Goal: Information Seeking & Learning: Learn about a topic

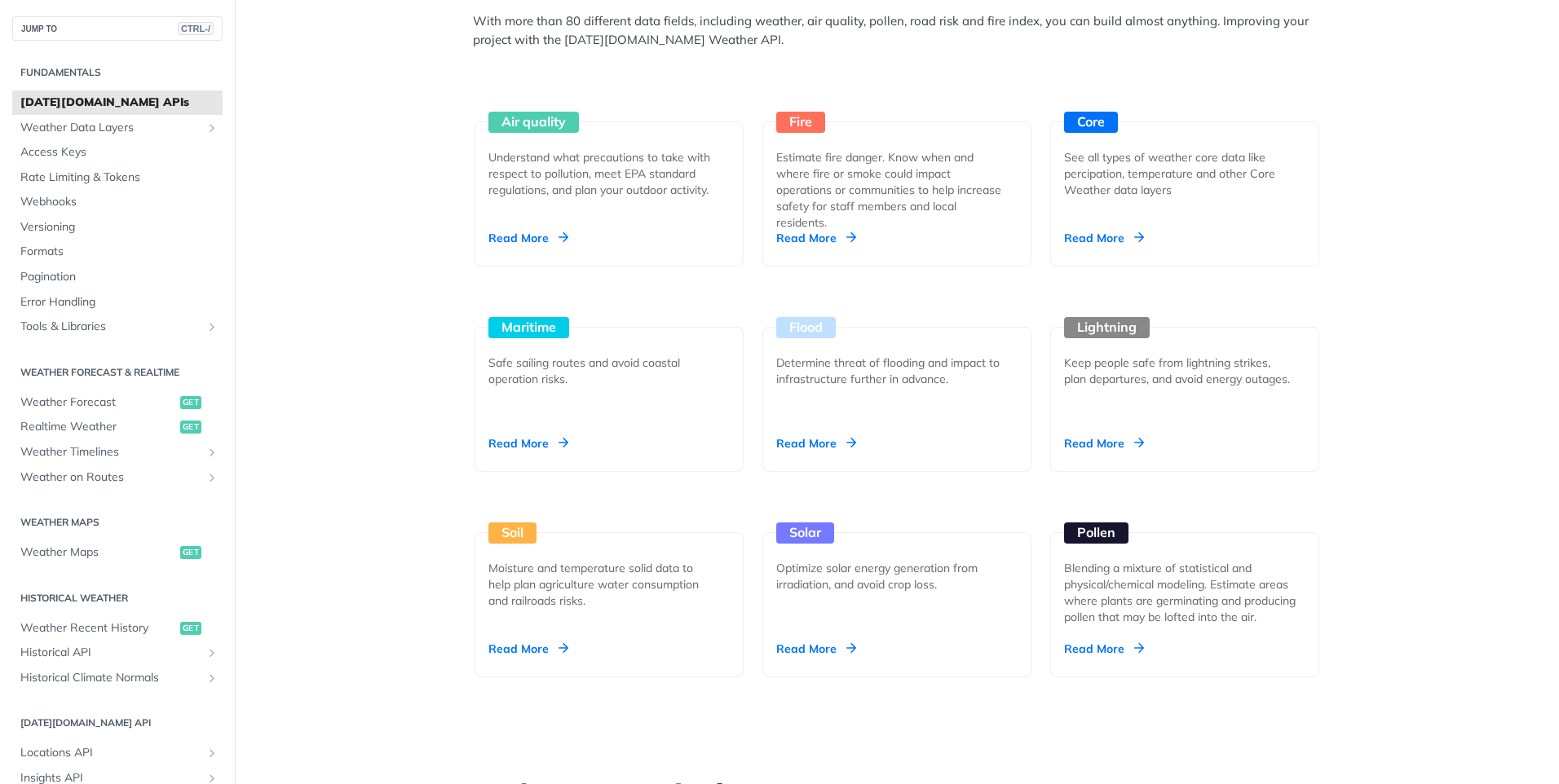
scroll to position [1468, 0]
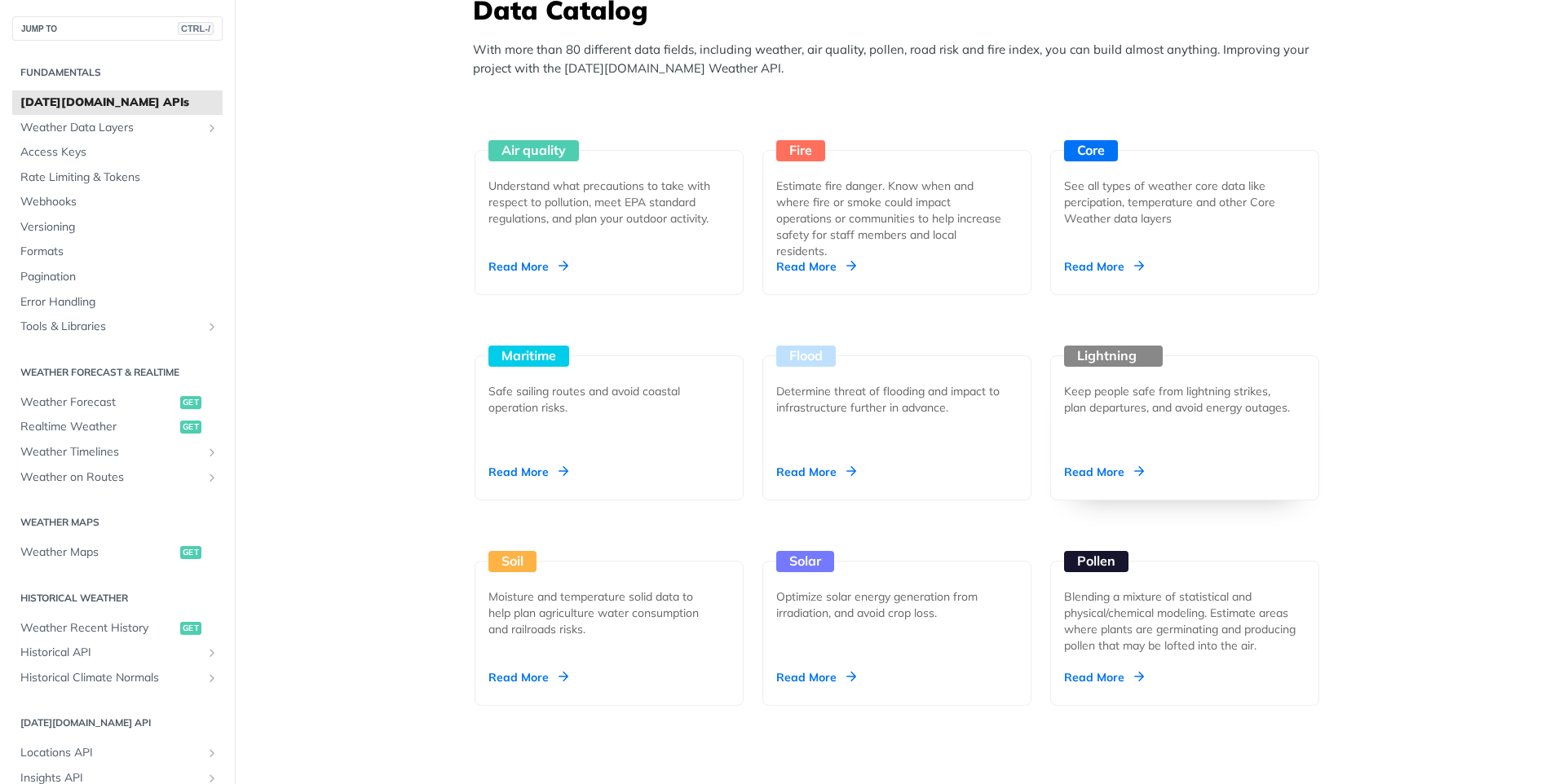
click at [1114, 475] on div "Read More" at bounding box center [1105, 471] width 80 height 16
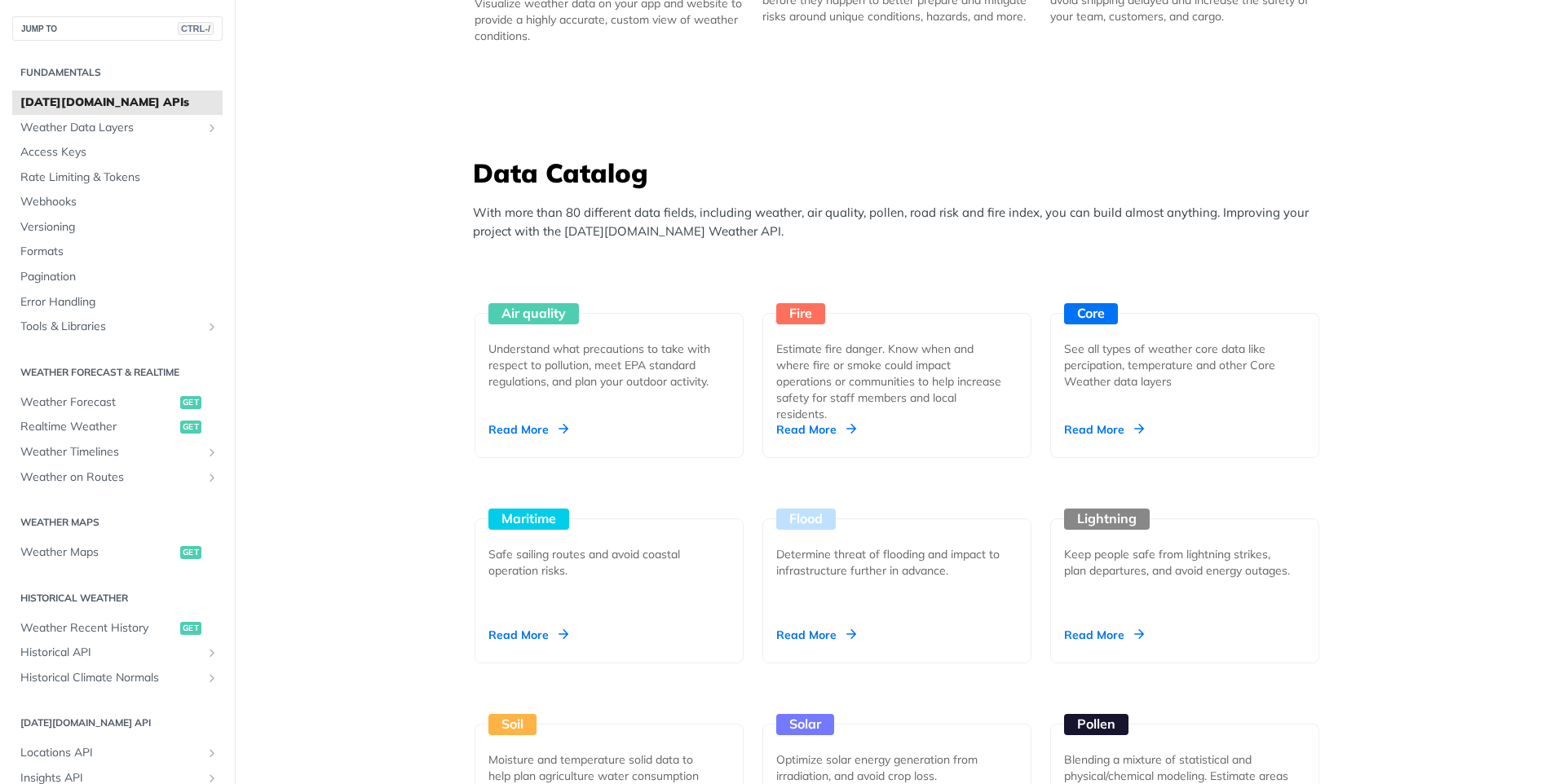
scroll to position [1385, 0]
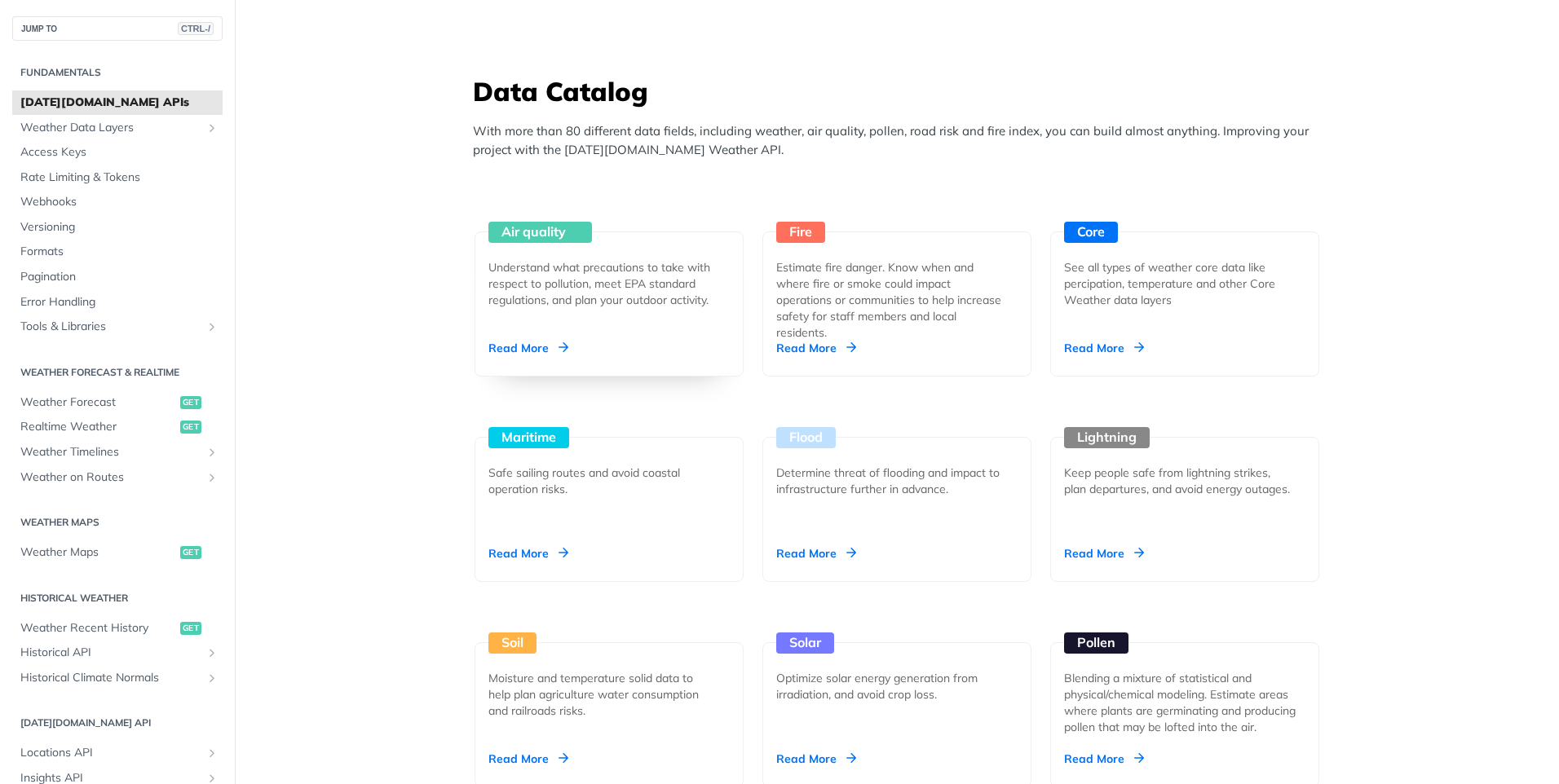
click at [545, 254] on div "Air quality Understand what precautions to take with respect to pollution, meet…" at bounding box center [608, 304] width 269 height 145
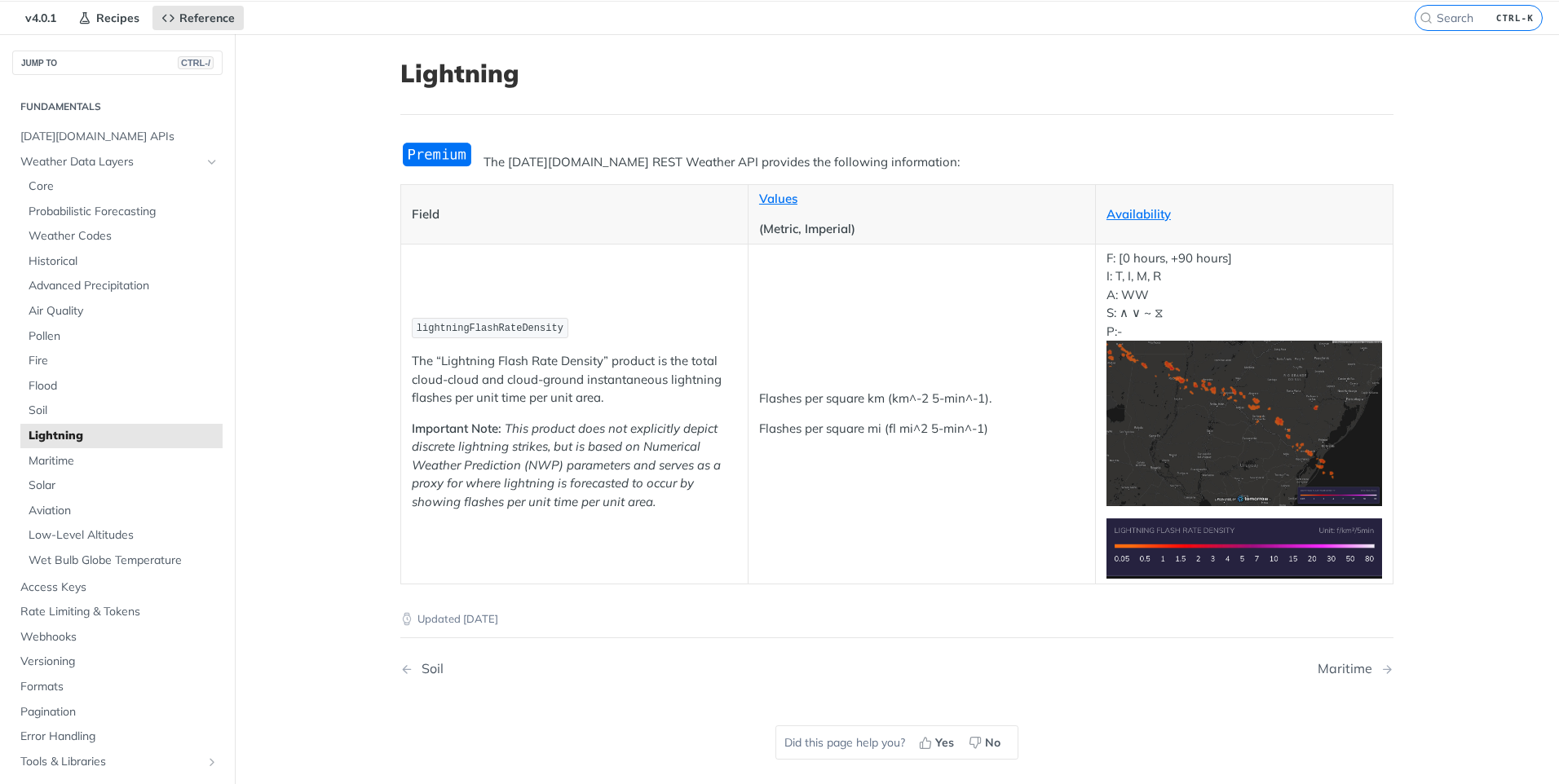
scroll to position [81, 0]
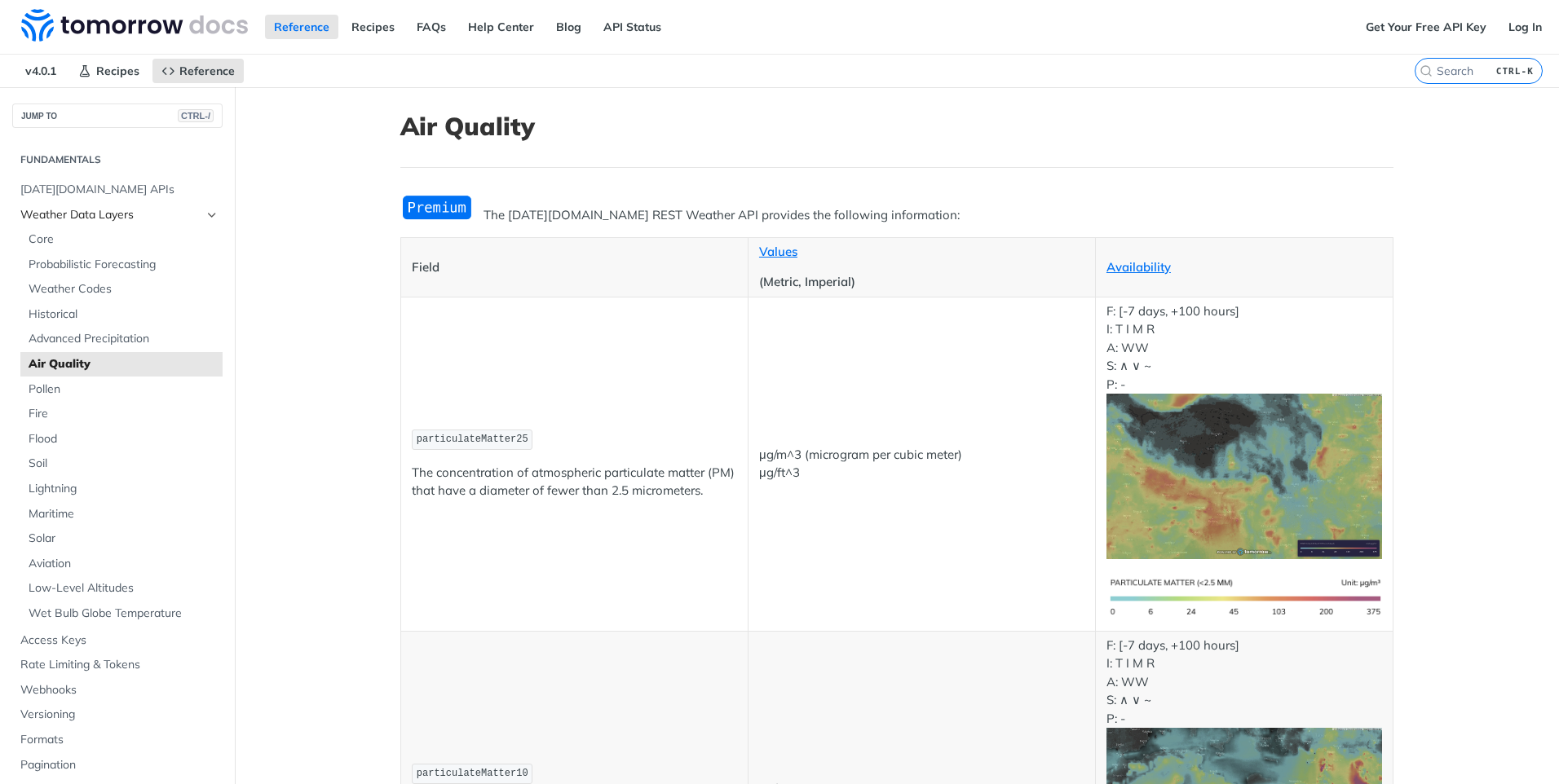
click at [67, 223] on span "Weather Data Layers" at bounding box center [110, 215] width 181 height 16
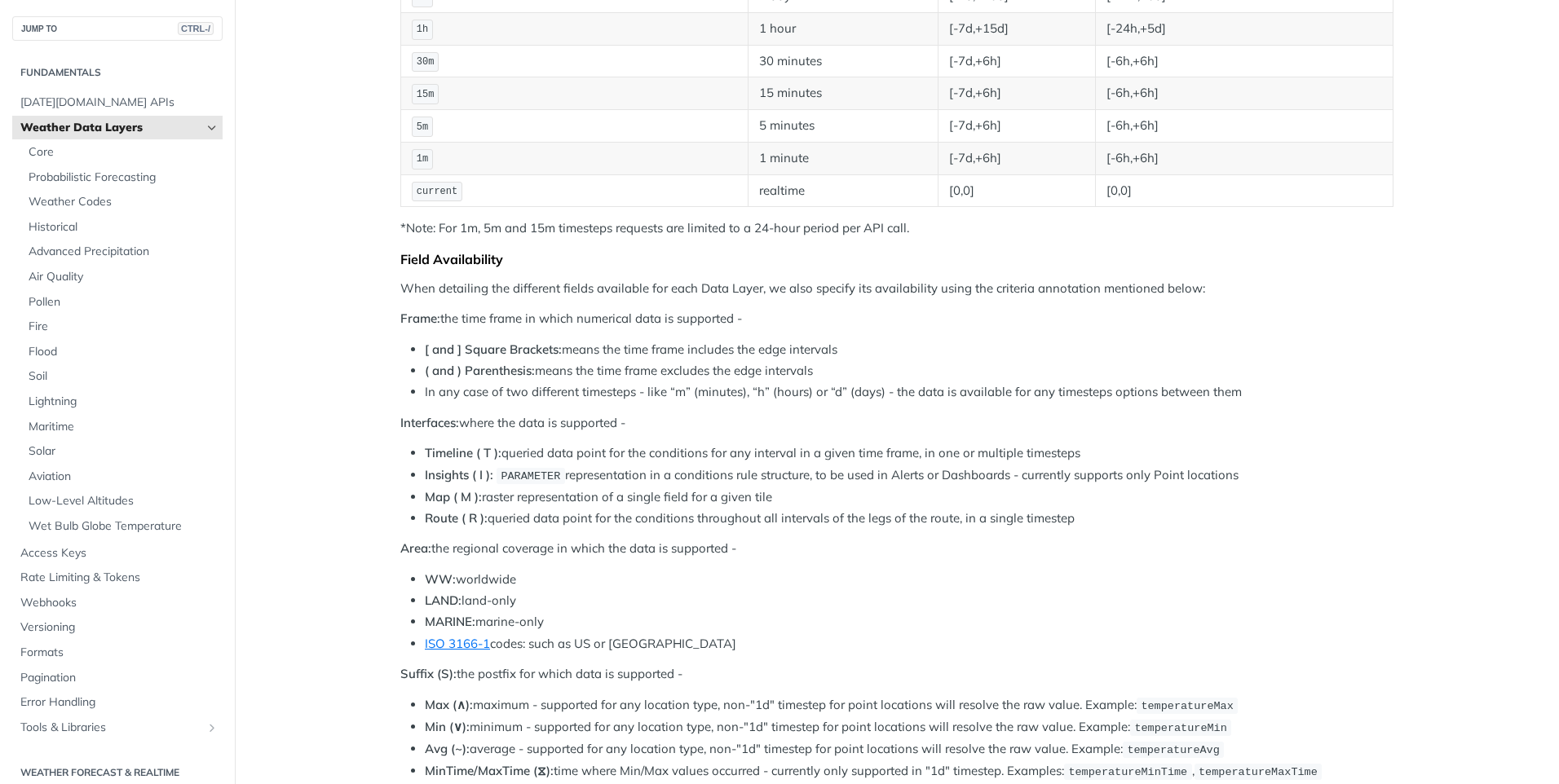
scroll to position [490, 0]
